Goal: Task Accomplishment & Management: Manage account settings

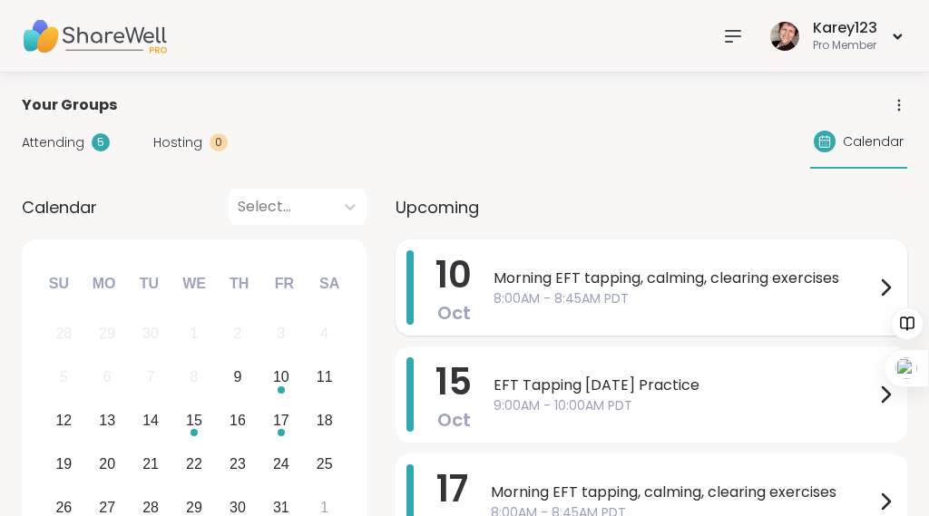
click at [531, 283] on span "Morning EFT tapping, calming, clearing exercises" at bounding box center [684, 279] width 381 height 22
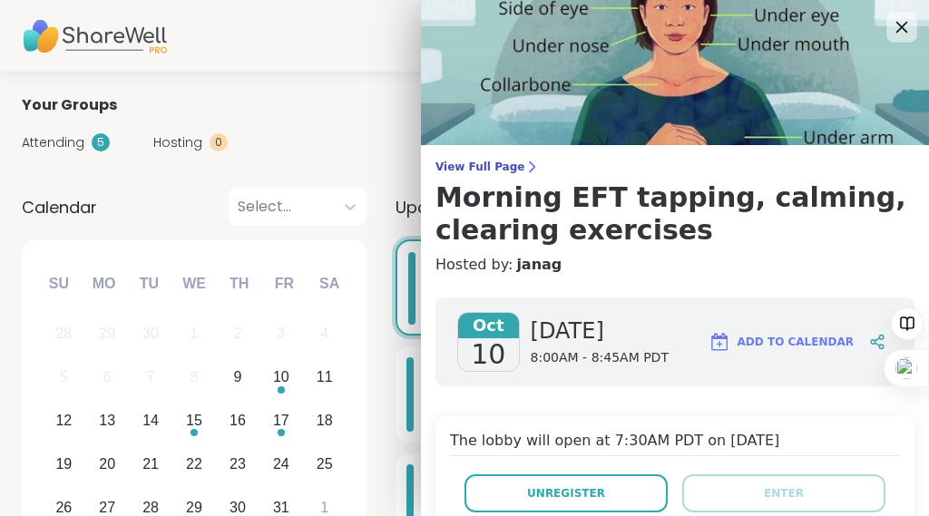
click at [890, 25] on icon at bounding box center [901, 26] width 23 height 23
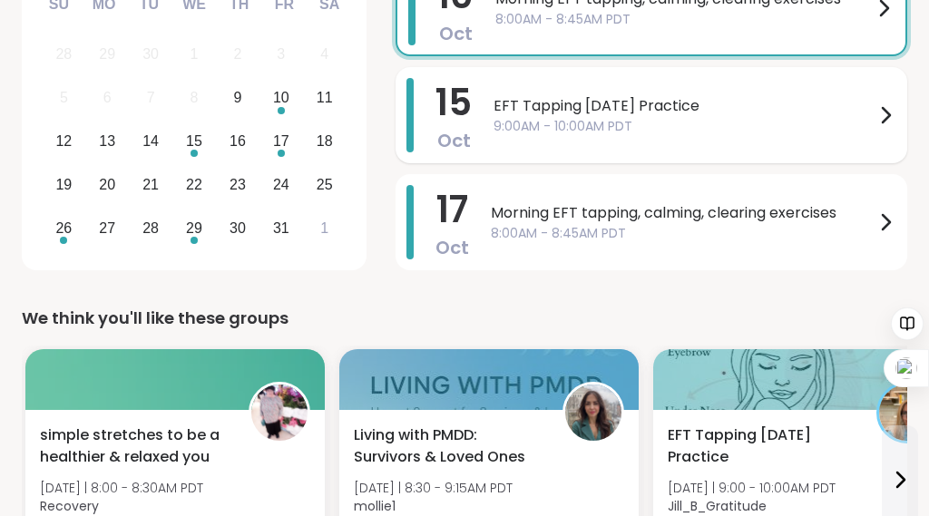
scroll to position [282, 0]
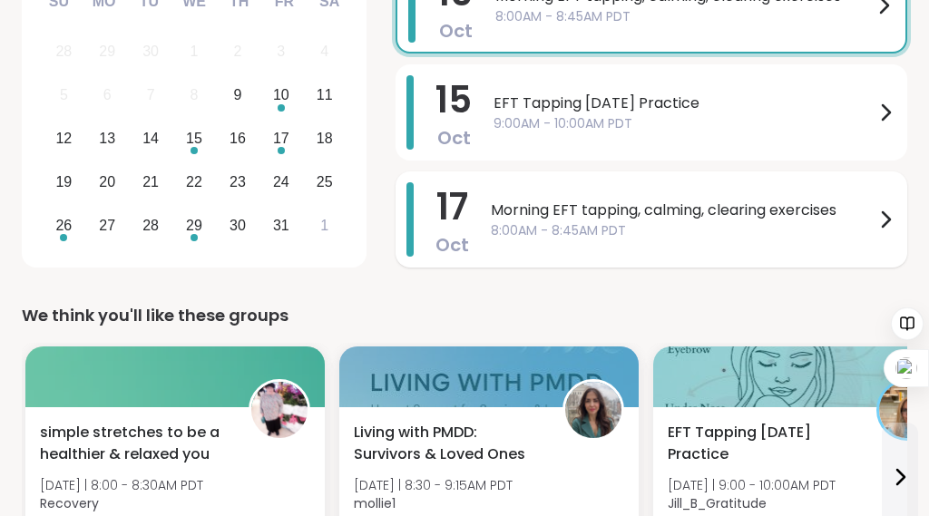
click at [577, 268] on div "[DATE] Morning EFT tapping, calming, clearing exercises 8:00AM - 8:45AM PDT" at bounding box center [652, 220] width 512 height 96
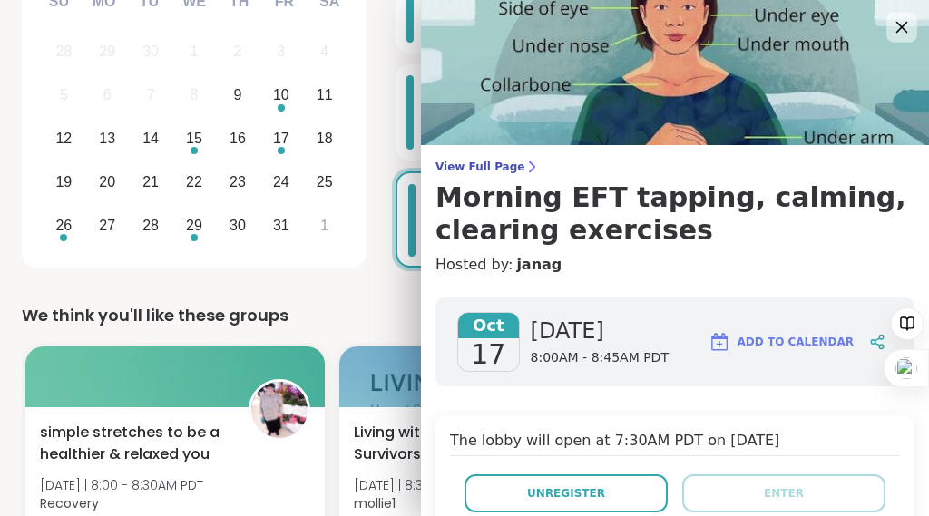
click at [896, 28] on icon at bounding box center [901, 26] width 23 height 23
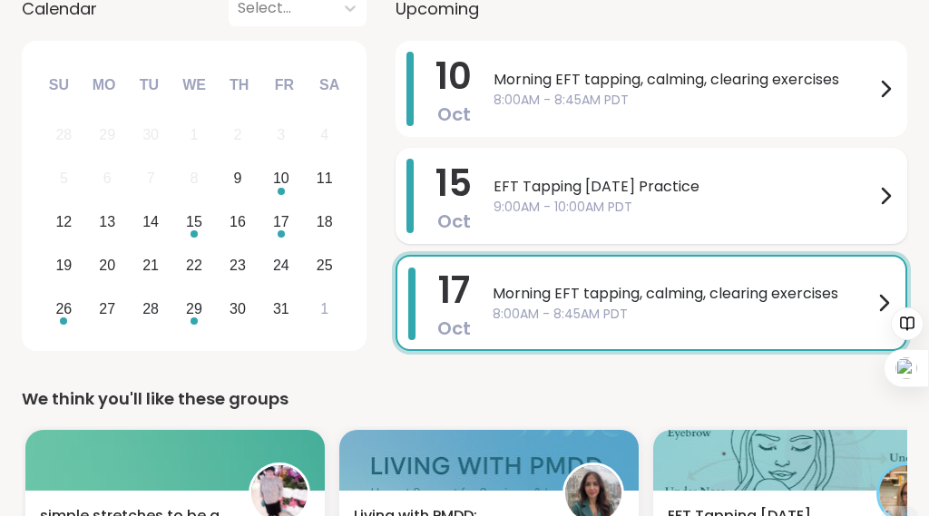
scroll to position [189, 0]
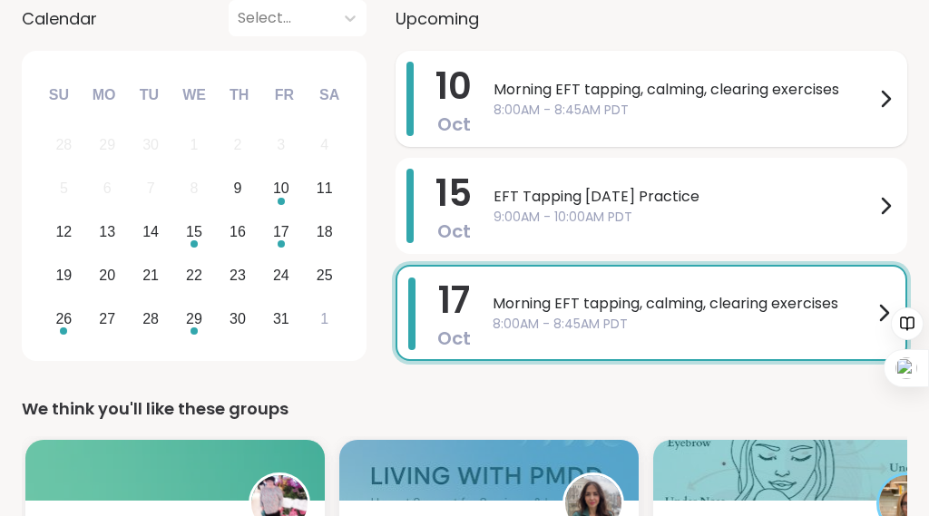
click at [650, 97] on span "Morning EFT tapping, calming, clearing exercises" at bounding box center [684, 90] width 381 height 22
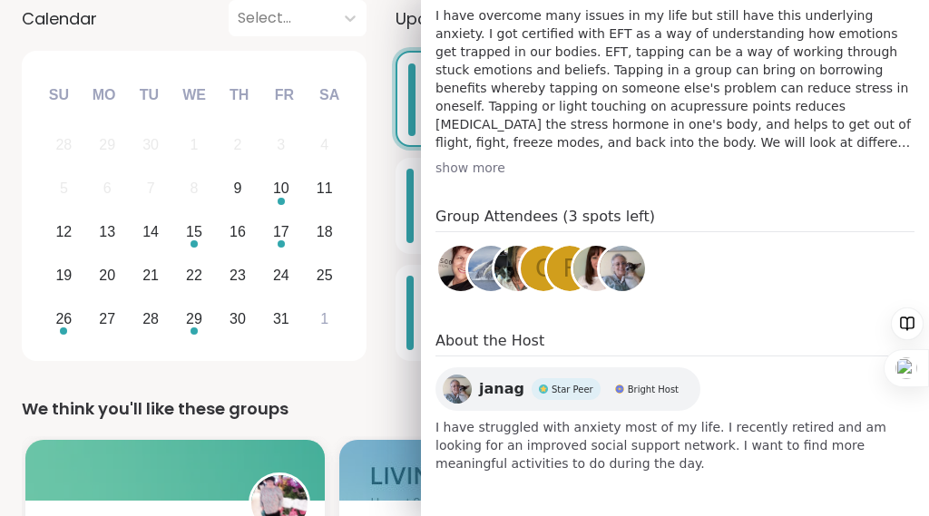
scroll to position [854, 0]
click at [701, 330] on h4 "About the Host" at bounding box center [675, 343] width 479 height 26
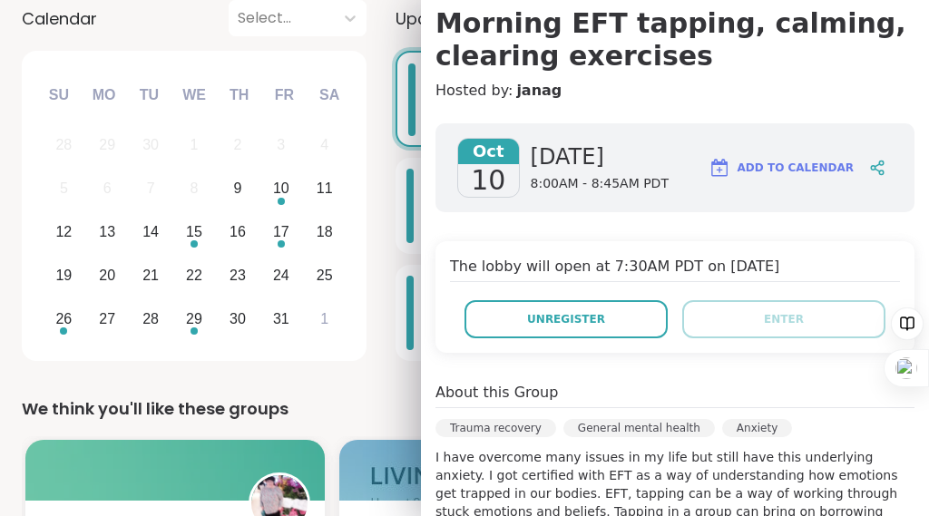
scroll to position [0, 0]
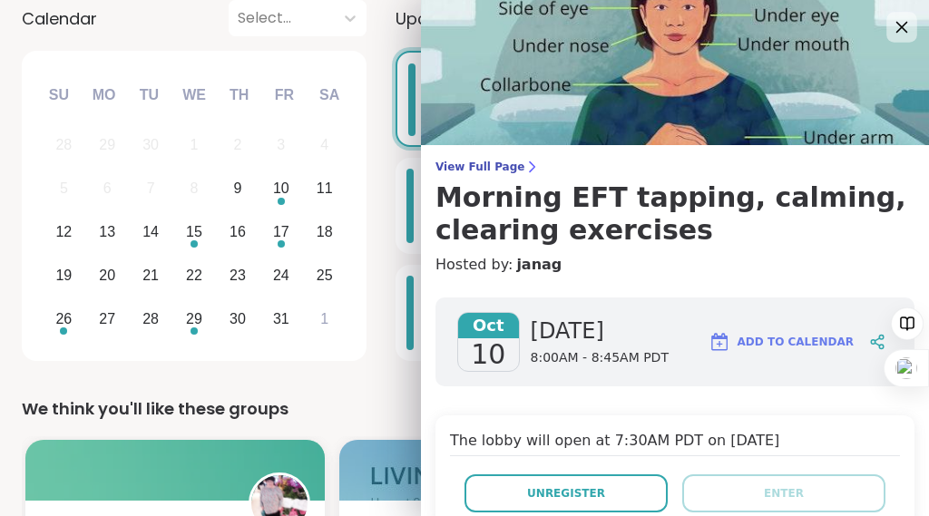
click at [895, 25] on icon at bounding box center [901, 26] width 23 height 23
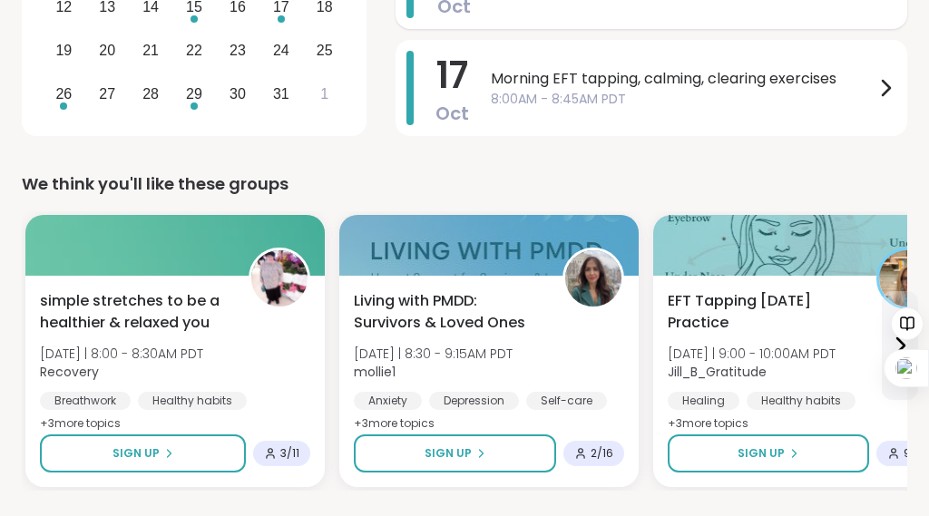
scroll to position [453, 0]
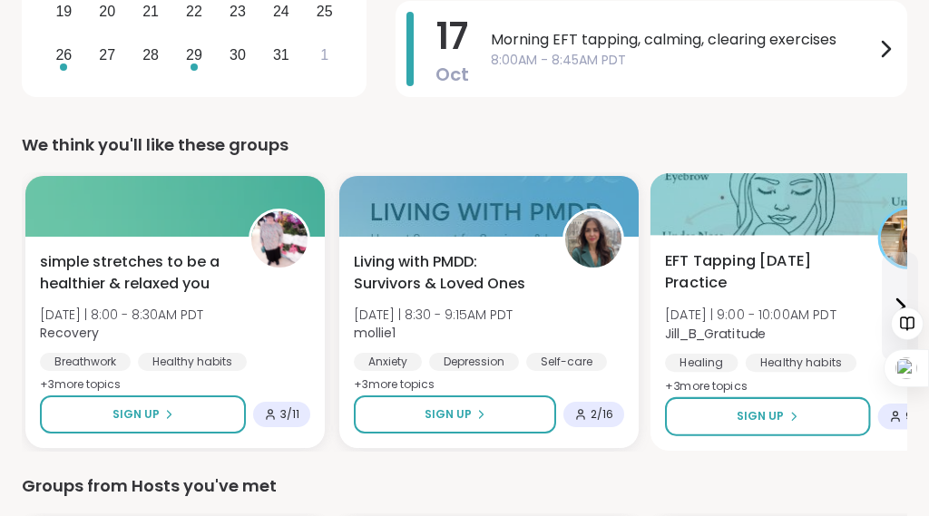
click at [797, 324] on span "[DATE] | 9:00 - 10:00AM PDT" at bounding box center [751, 315] width 172 height 18
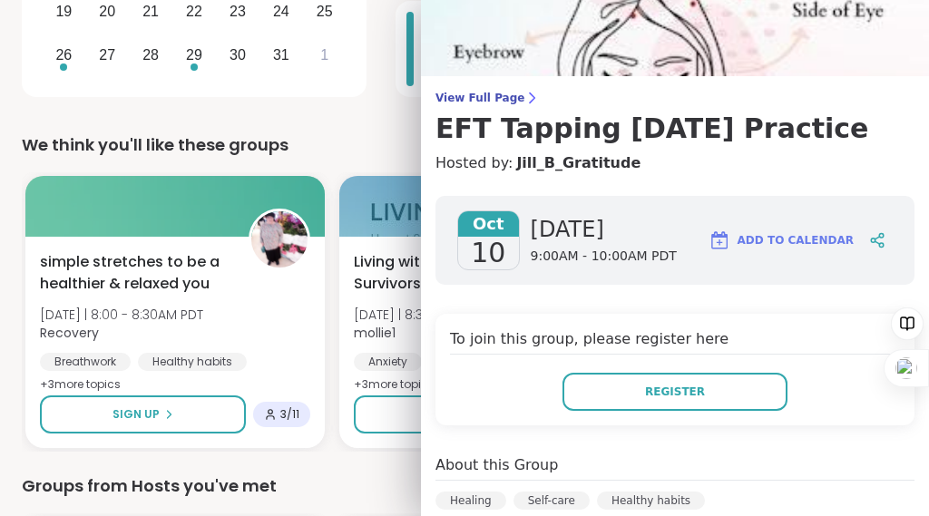
scroll to position [0, 0]
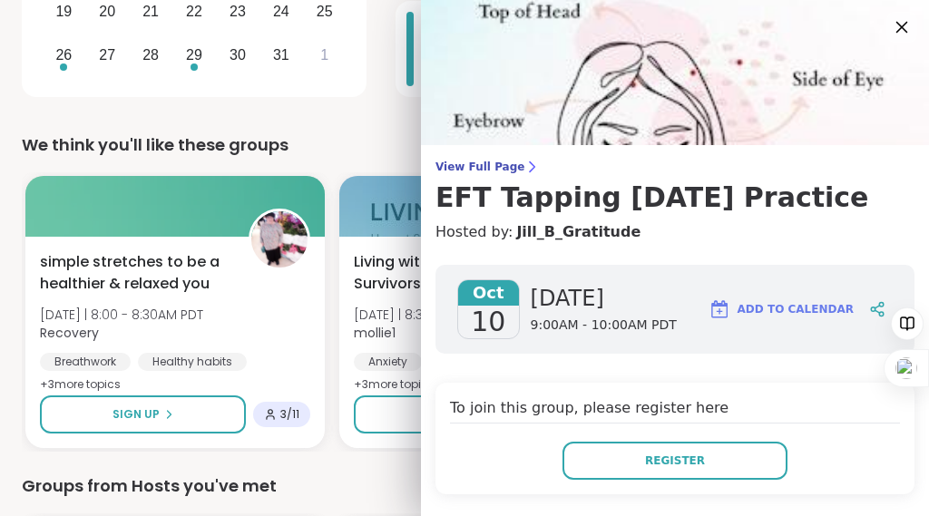
click at [897, 28] on icon at bounding box center [903, 28] width 12 height 12
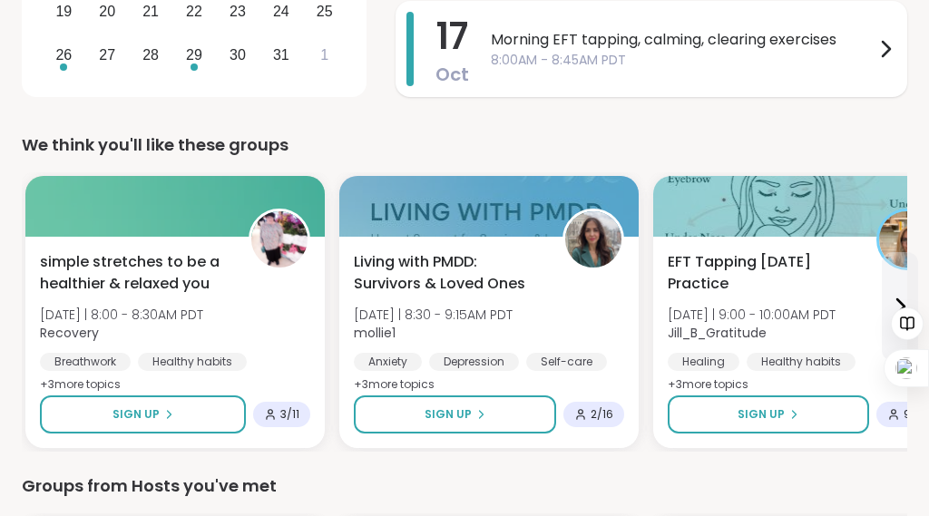
click at [713, 51] on span "Morning EFT tapping, calming, clearing exercises" at bounding box center [683, 40] width 384 height 22
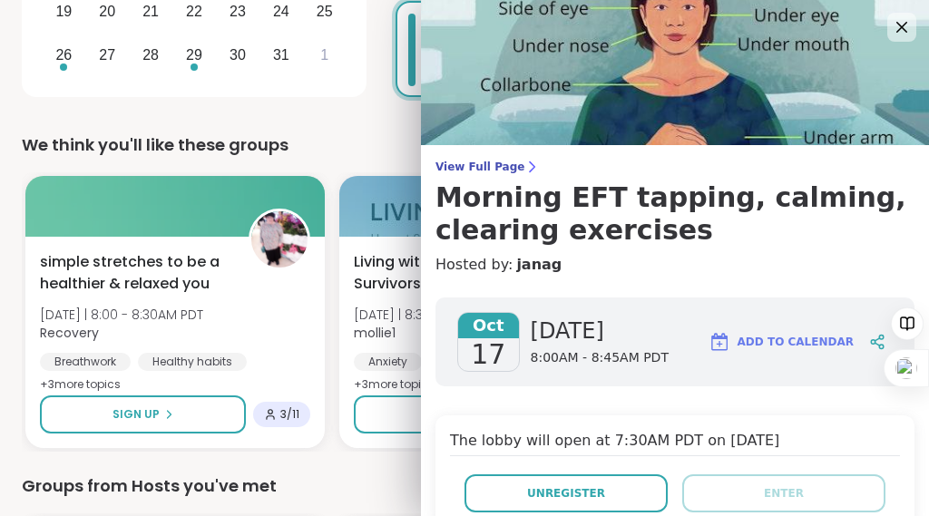
click at [713, 92] on img at bounding box center [675, 72] width 508 height 145
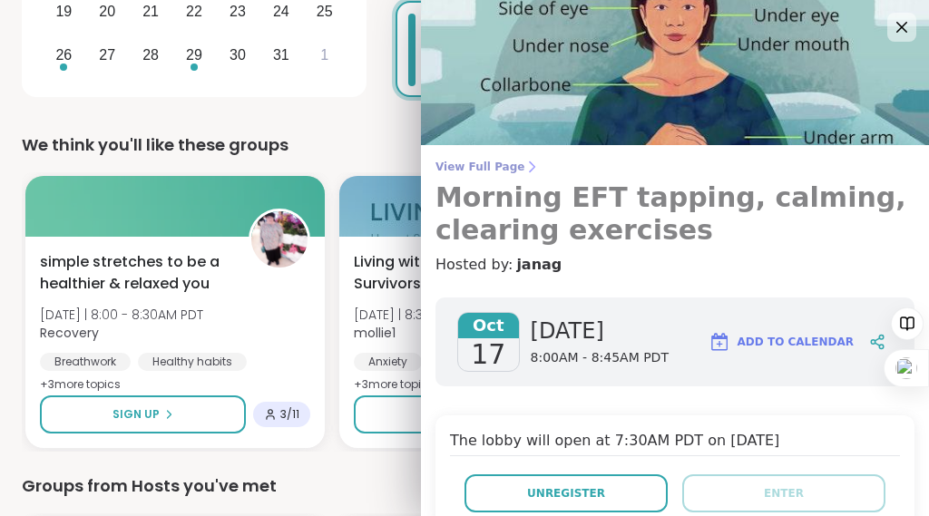
click at [614, 218] on h3 "Morning EFT tapping, calming, clearing exercises" at bounding box center [675, 213] width 479 height 65
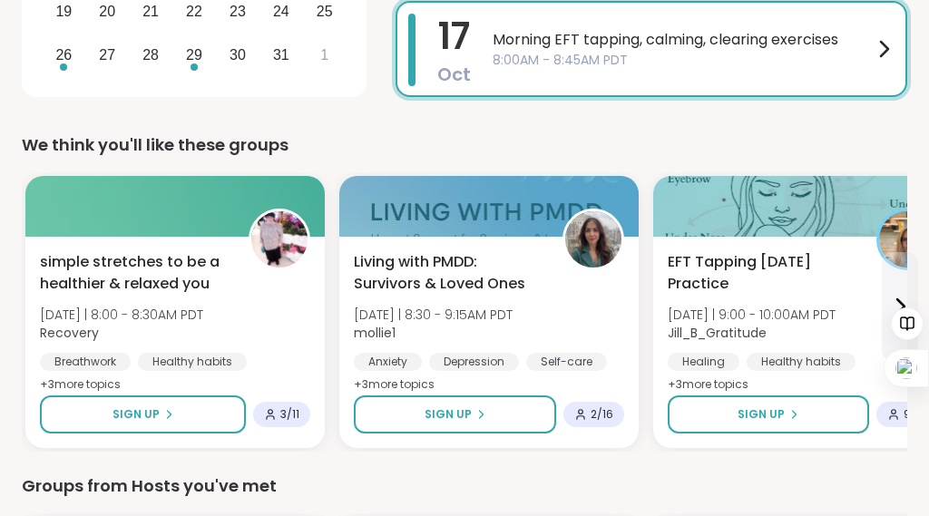
click at [614, 218] on div "simple stretches to be a healthier & relaxed you [DATE] | 8:00 - 8:30AM PDT Rec…" at bounding box center [465, 311] width 886 height 279
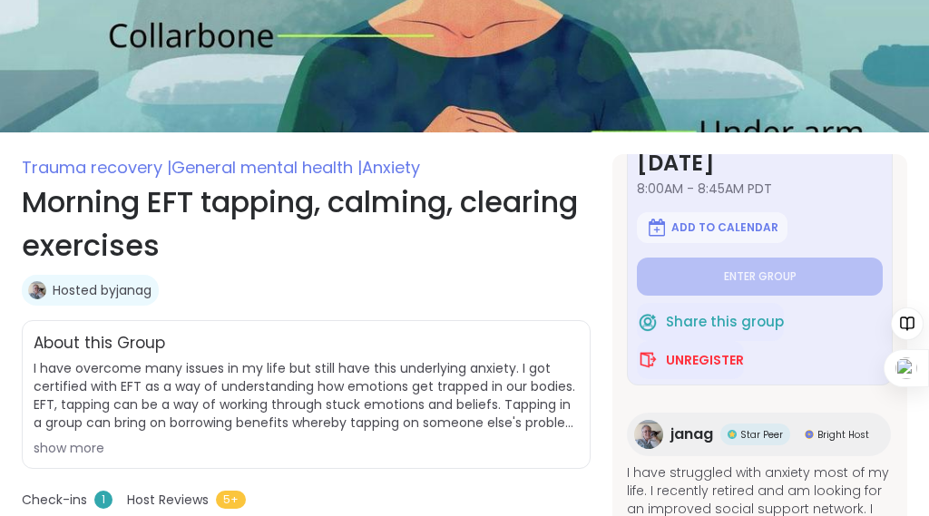
scroll to position [90, 0]
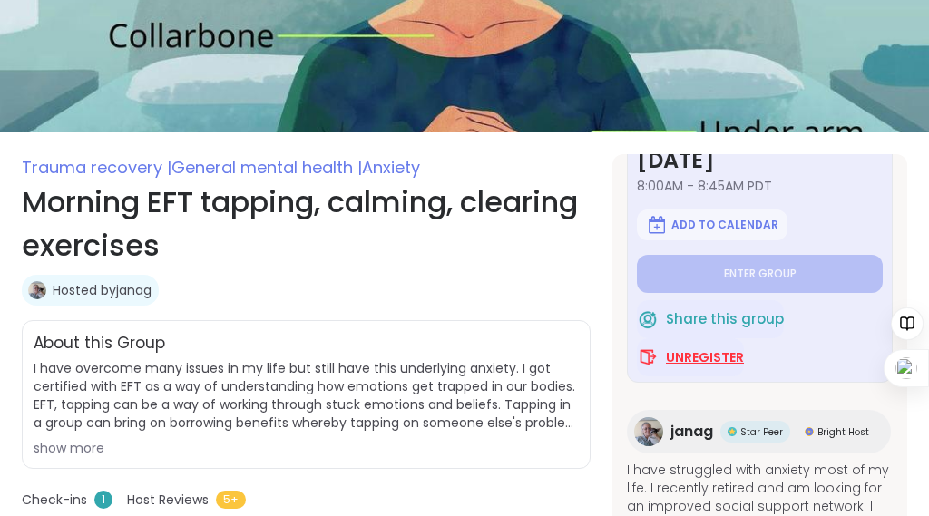
click at [703, 367] on span "Unregister" at bounding box center [705, 357] width 78 height 18
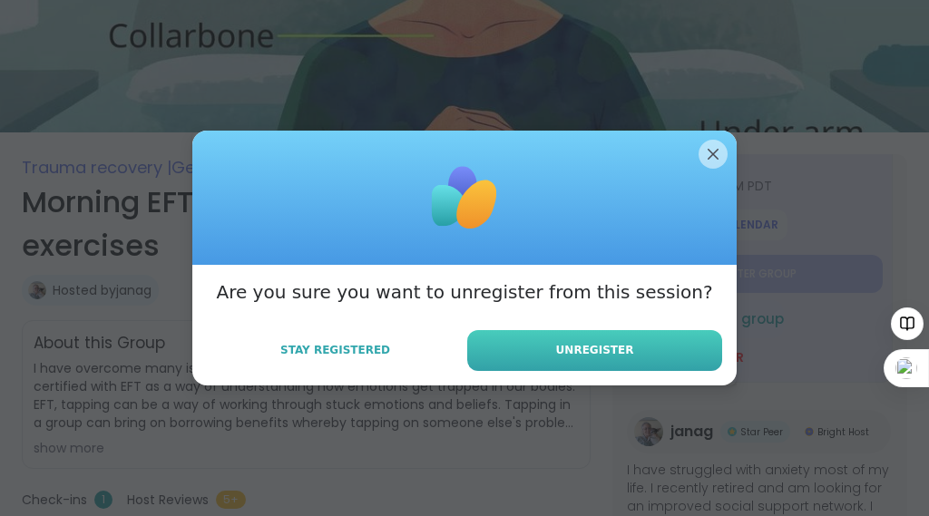
click at [623, 364] on button "Unregister" at bounding box center [594, 350] width 255 height 41
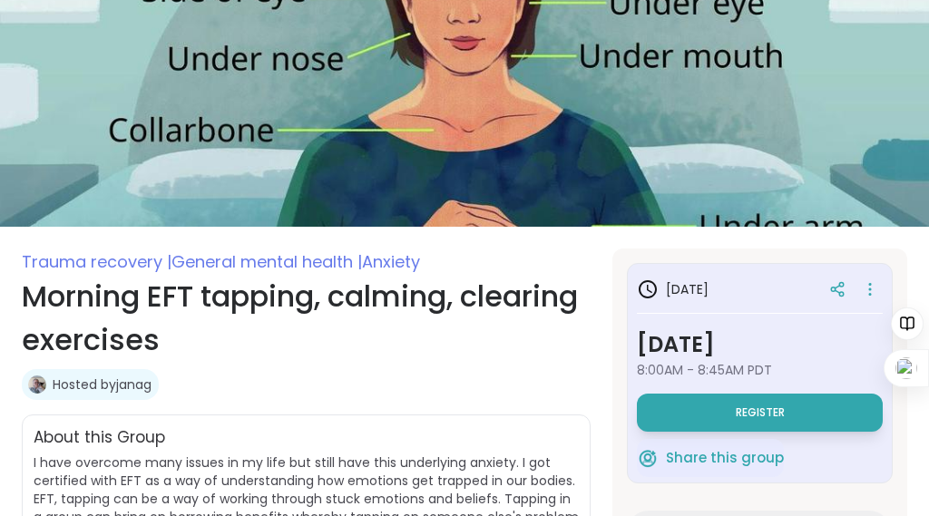
scroll to position [0, 0]
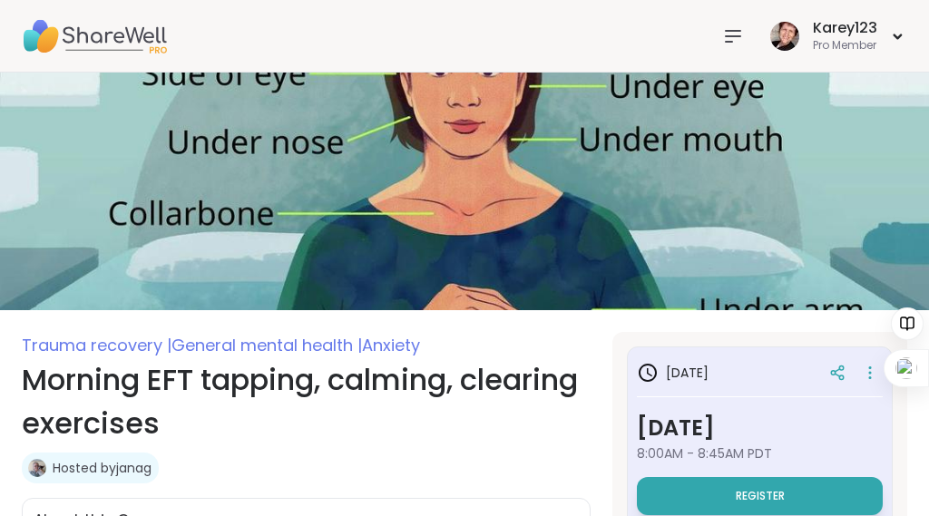
click at [501, 35] on div "Karey123 Pro Member" at bounding box center [464, 36] width 929 height 73
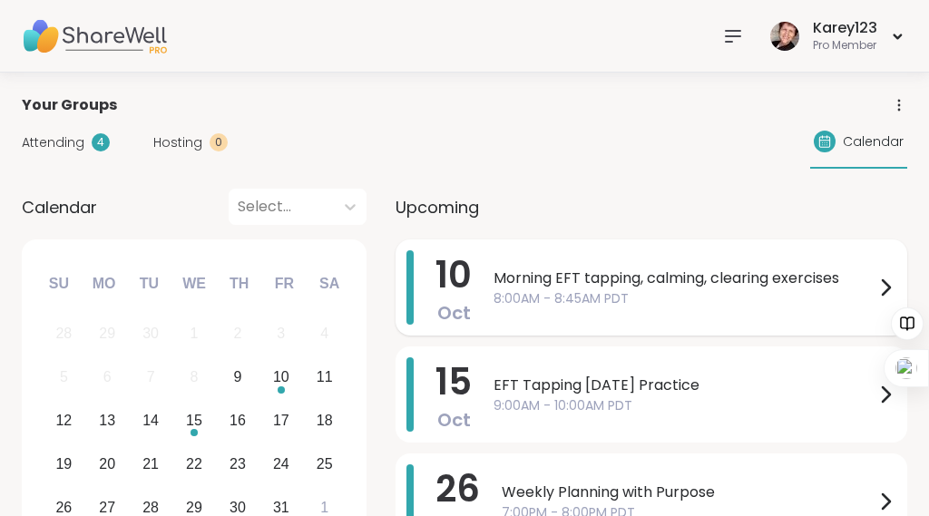
click at [560, 278] on span "Morning EFT tapping, calming, clearing exercises" at bounding box center [684, 279] width 381 height 22
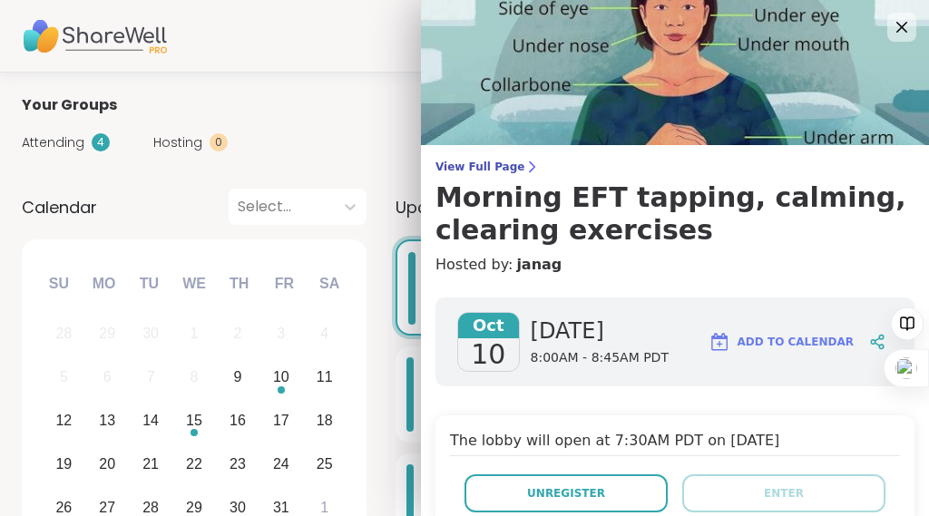
scroll to position [4, 0]
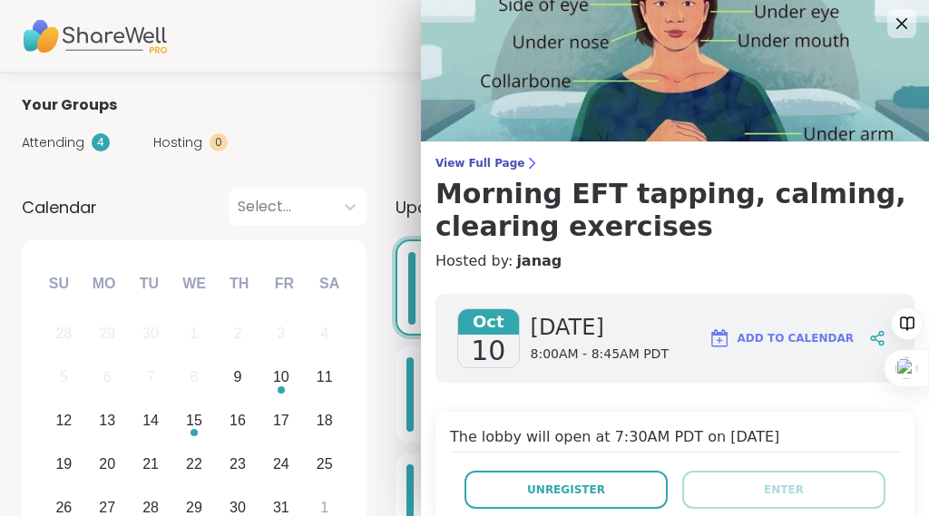
click at [572, 342] on span "[DATE]" at bounding box center [600, 327] width 138 height 29
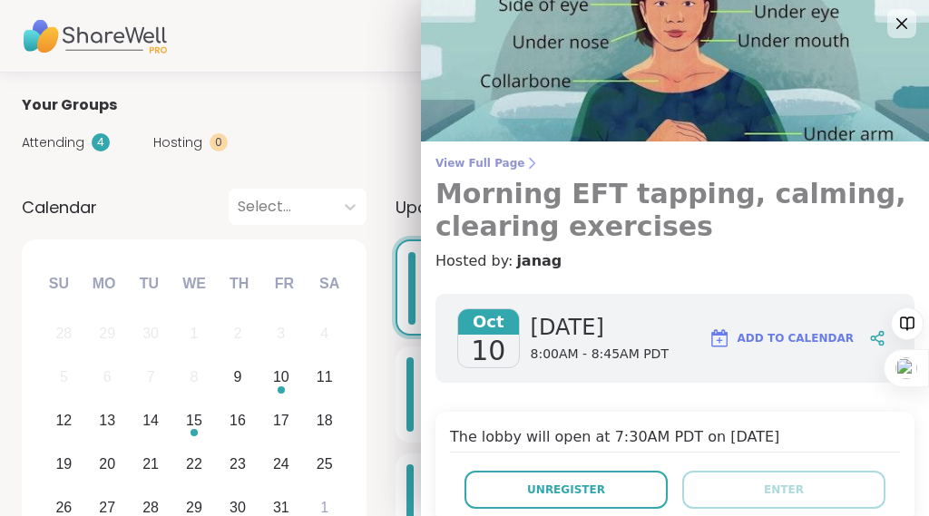
click at [518, 163] on span "View Full Page" at bounding box center [675, 163] width 479 height 15
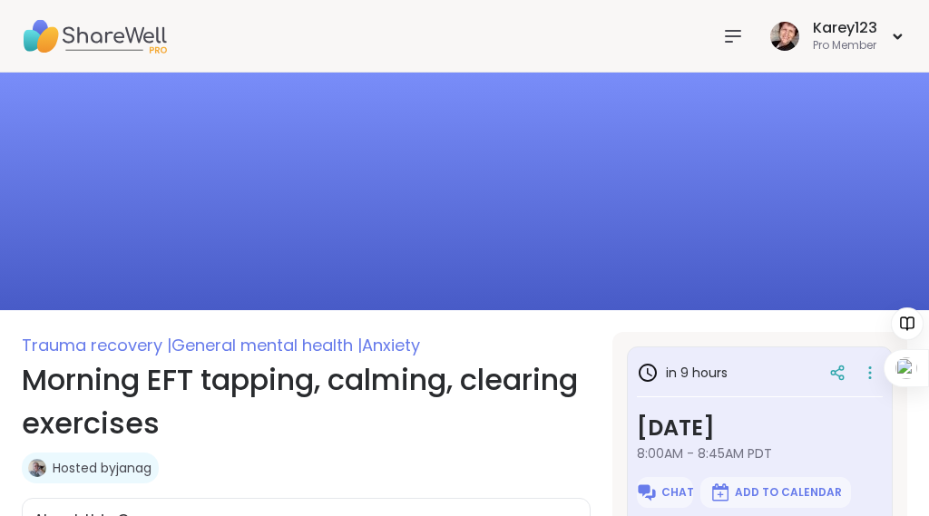
type textarea "*"
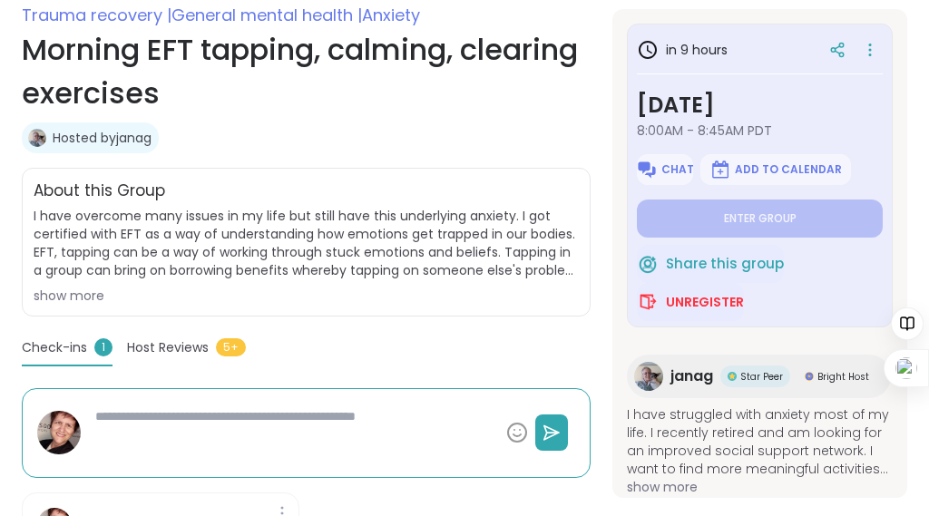
scroll to position [347, 0]
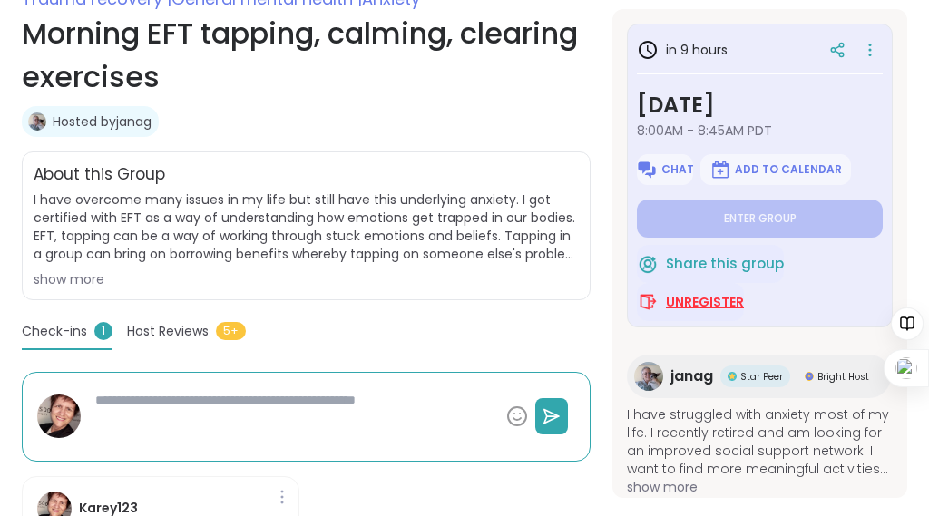
click at [684, 311] on span "Unregister" at bounding box center [705, 302] width 78 height 18
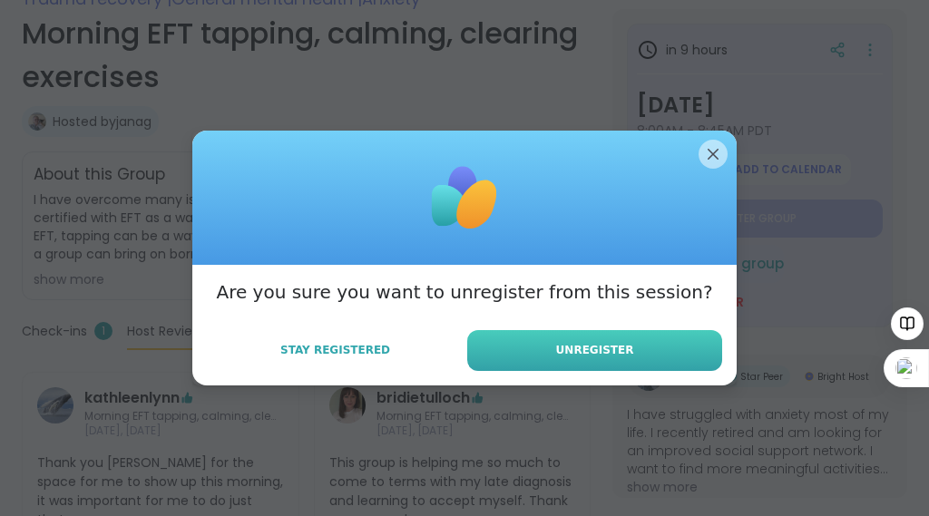
click at [633, 358] on span "Unregister" at bounding box center [595, 350] width 78 height 16
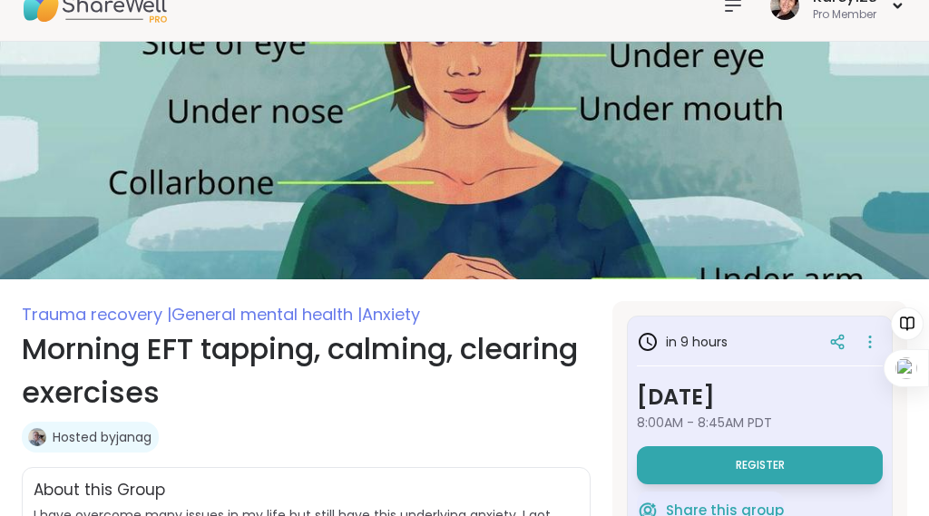
scroll to position [0, 0]
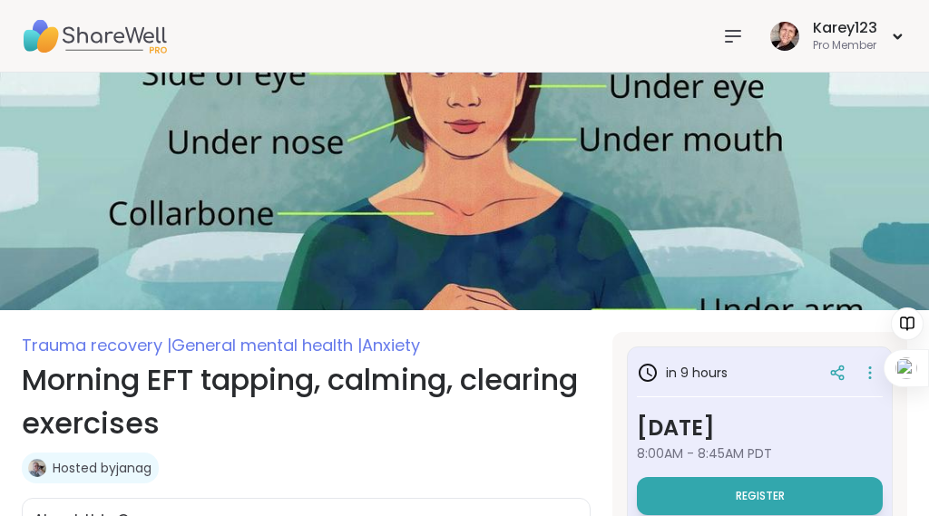
click at [124, 32] on img at bounding box center [94, 37] width 145 height 64
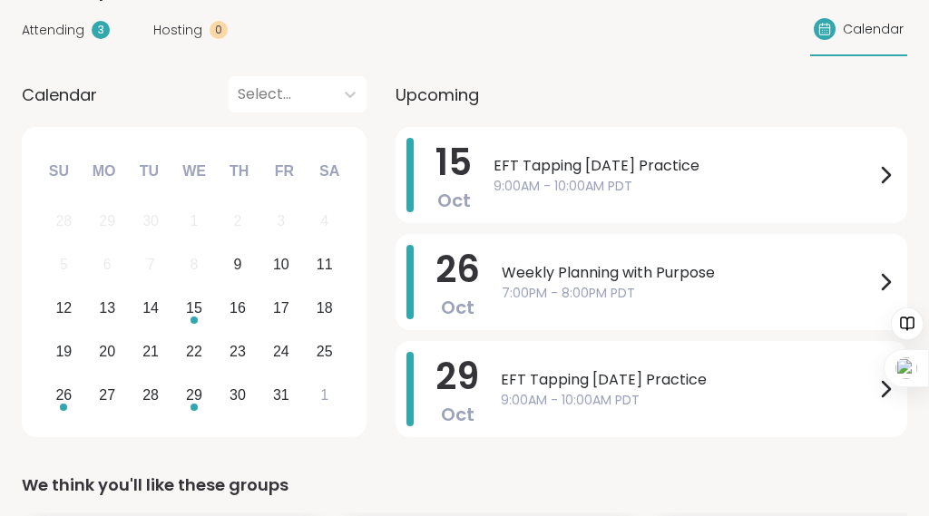
scroll to position [152, 0]
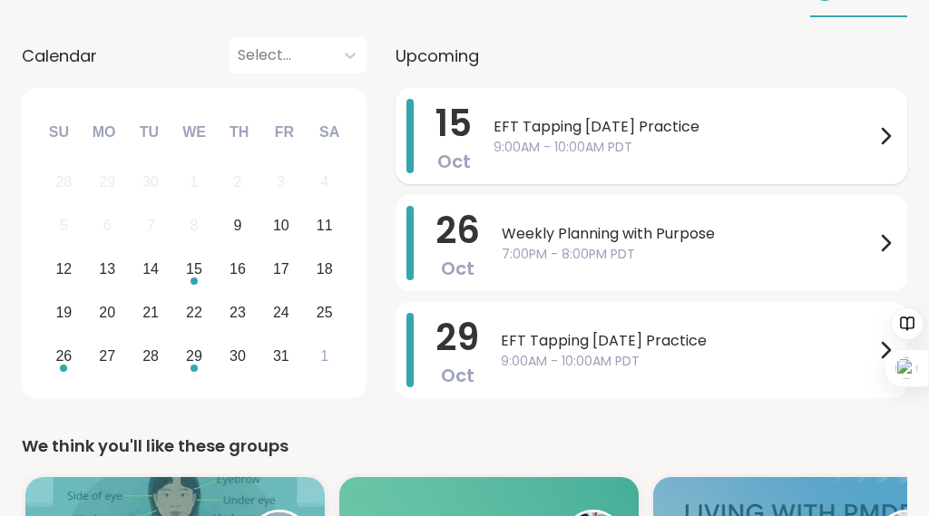
click at [567, 138] on span "EFT Tapping [DATE] Practice" at bounding box center [684, 127] width 381 height 22
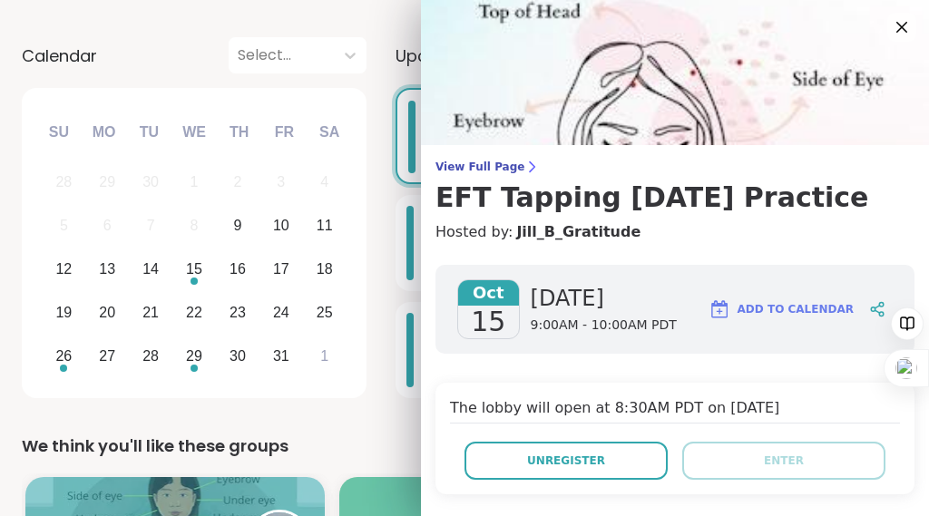
click at [674, 243] on div "View Full Page EFT Tapping Wednesday Practice Hosted by: Jill_B_Gratitude" at bounding box center [675, 201] width 508 height 83
click at [775, 318] on span "Add to Calendar" at bounding box center [796, 309] width 116 height 16
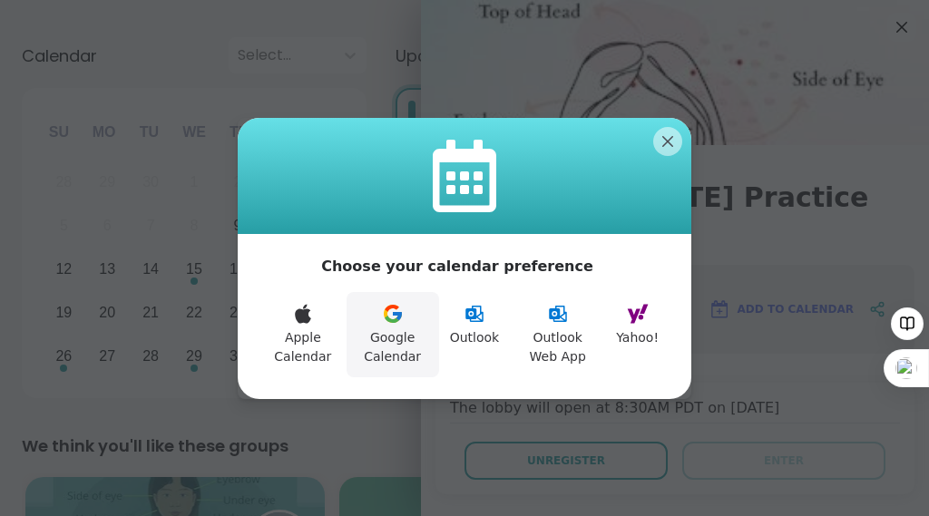
click at [387, 315] on icon at bounding box center [393, 314] width 22 height 22
click at [384, 351] on button "Google Calendar" at bounding box center [393, 334] width 93 height 85
click at [393, 319] on icon at bounding box center [397, 316] width 9 height 8
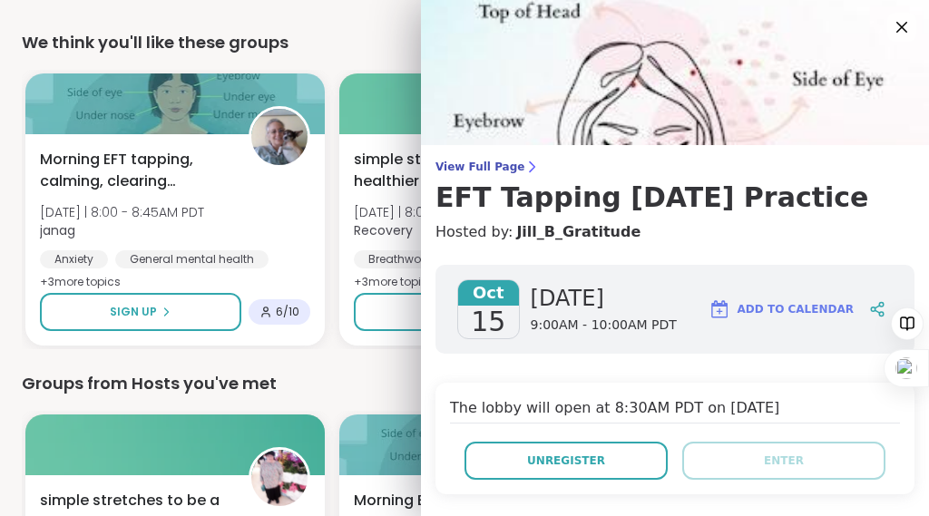
scroll to position [562, 0]
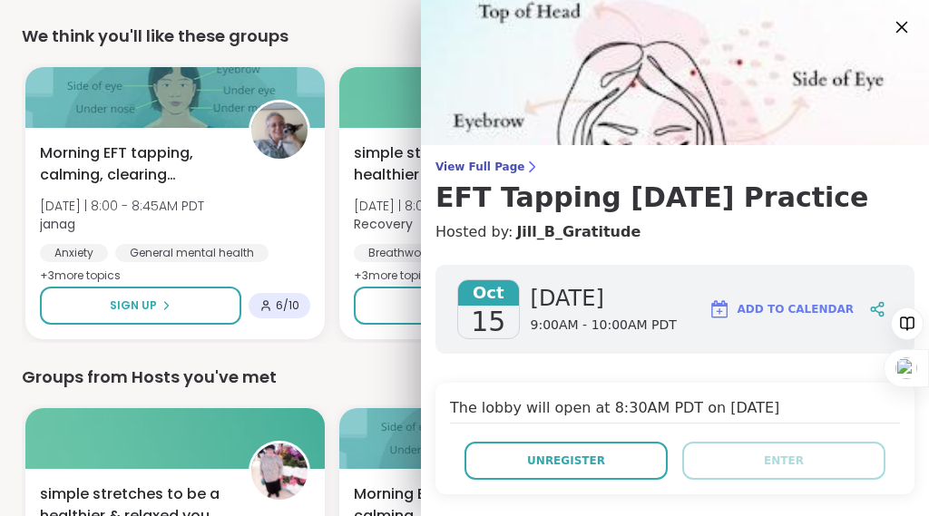
click at [905, 29] on icon at bounding box center [901, 26] width 23 height 23
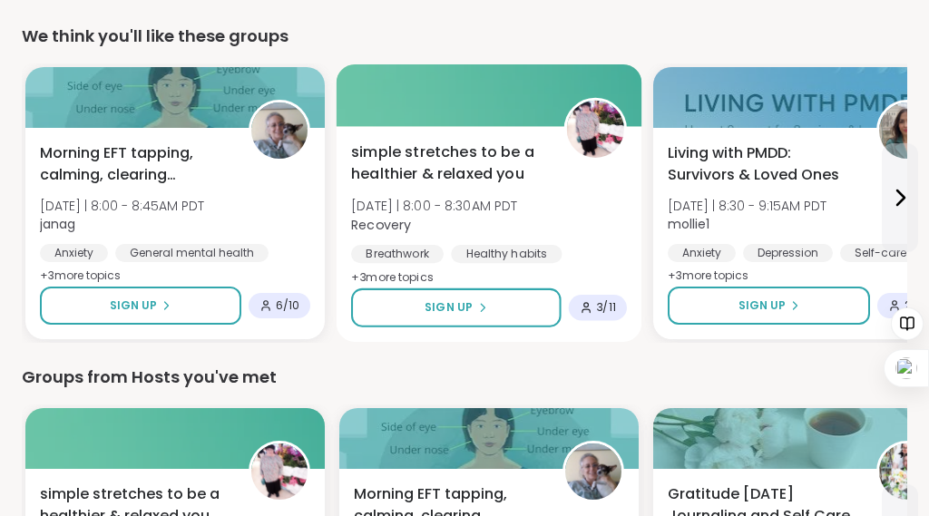
click at [513, 171] on div "simple stretches to be a healthier & relaxed you Fri 10/10 | 8:00 - 8:30AM PDT …" at bounding box center [490, 234] width 306 height 216
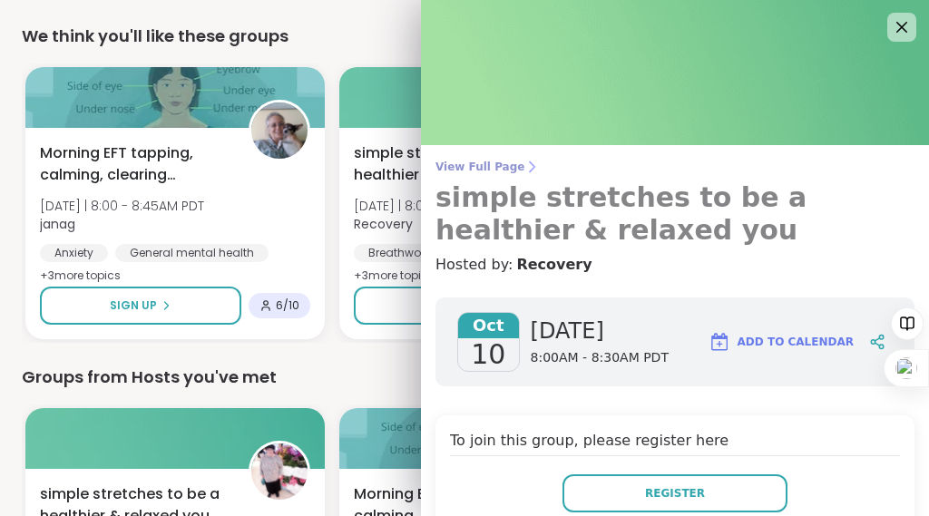
click at [558, 221] on h3 "simple stretches to be a healthier & relaxed you" at bounding box center [675, 213] width 479 height 65
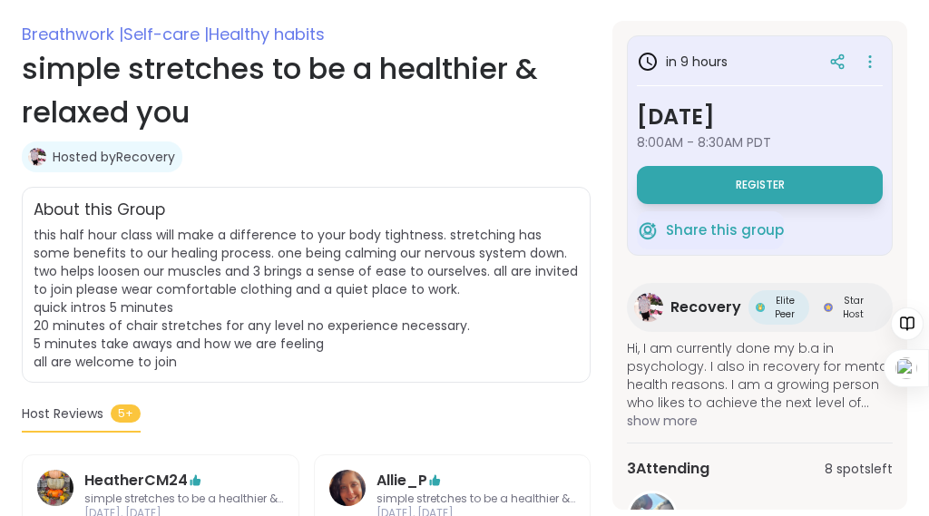
scroll to position [385, 0]
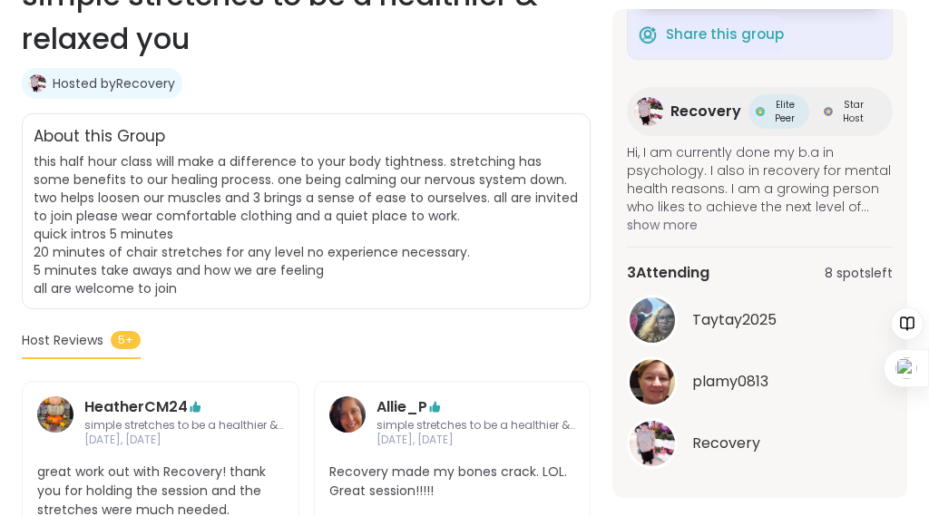
click at [613, 189] on div "in 9 hours Friday, Oct 10 8:00AM - 8:30AM PDT Register Share this group Recover…" at bounding box center [760, 253] width 295 height 489
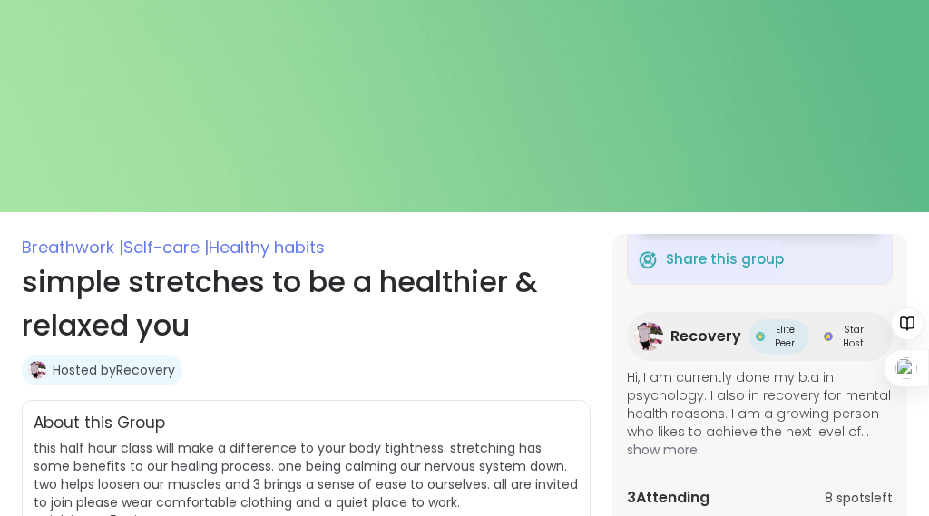
scroll to position [0, 0]
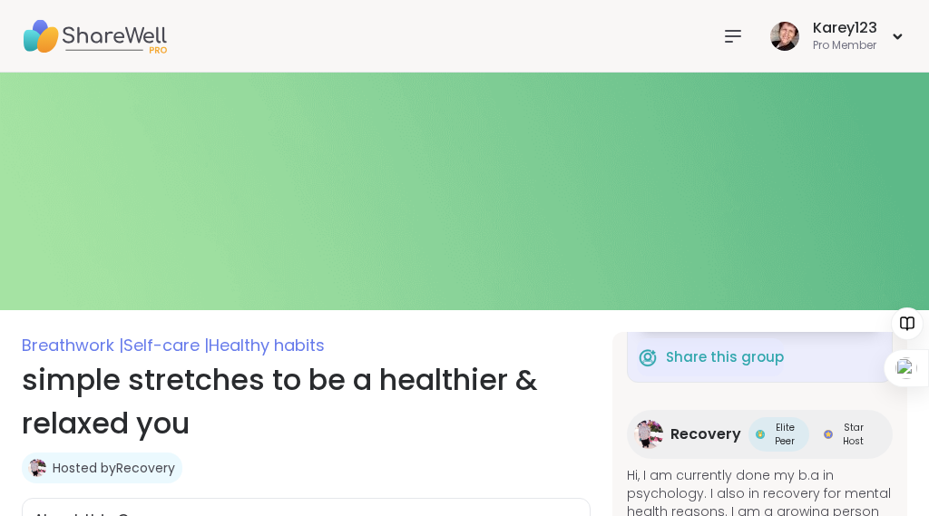
click at [581, 49] on div "Karey123 Pro Member" at bounding box center [464, 36] width 929 height 73
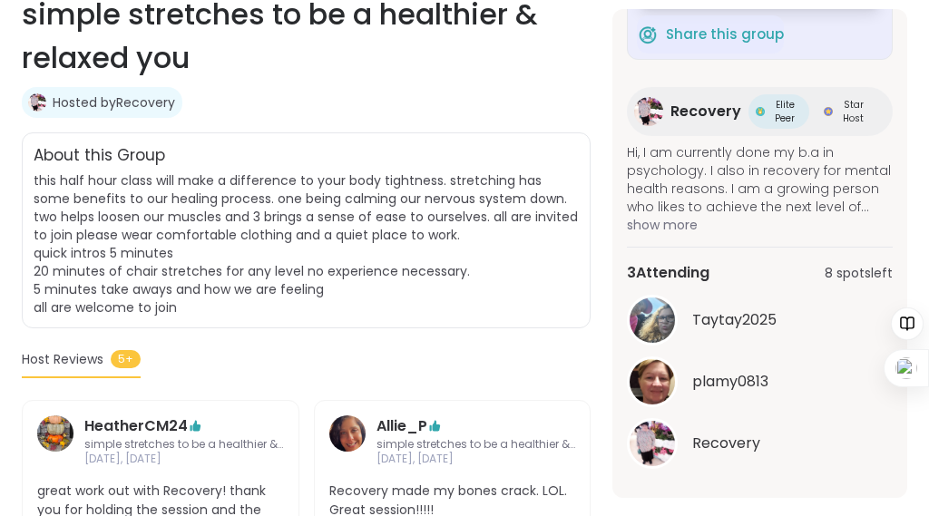
scroll to position [370, 0]
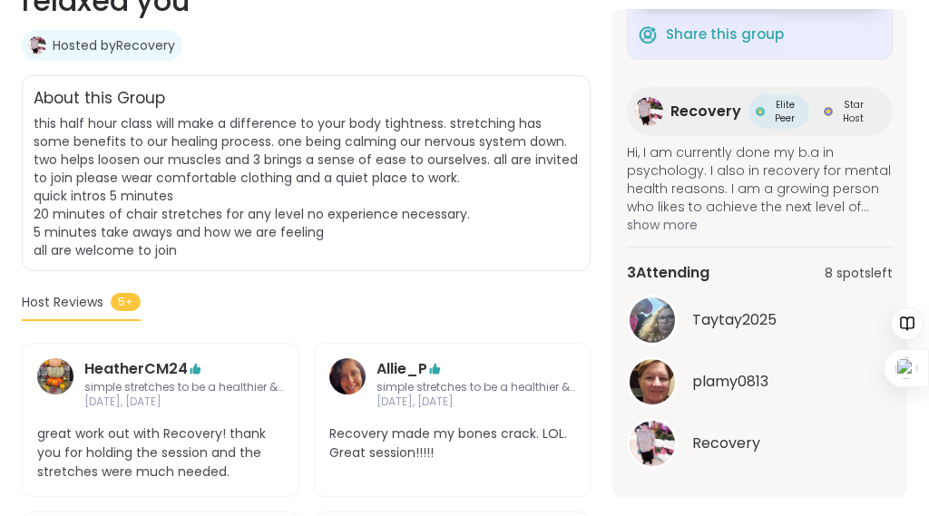
click at [569, 102] on section "Breathwork | Self-care | Healthy habits simple stretches to be a healthier & re…" at bounding box center [464, 382] width 929 height 946
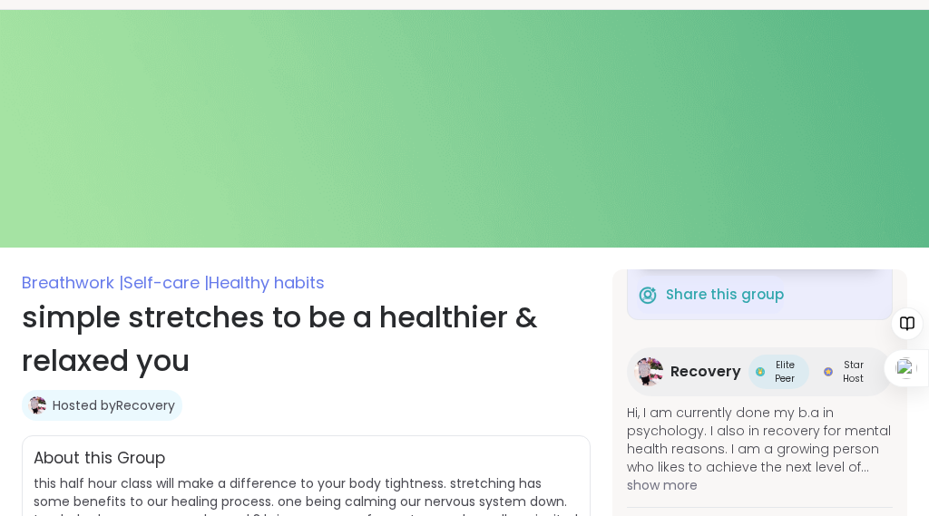
scroll to position [0, 0]
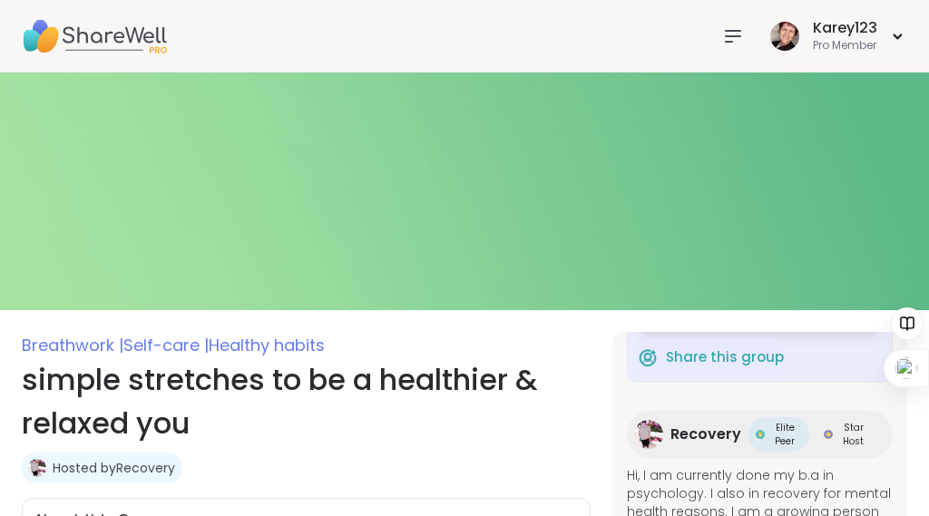
click at [548, 132] on img at bounding box center [464, 192] width 929 height 238
